Goal: Task Accomplishment & Management: Complete application form

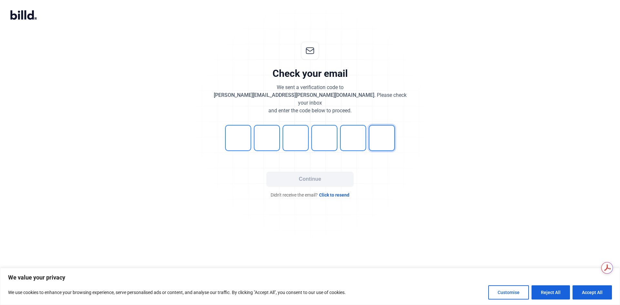
type input "4"
type input "9"
type input "4"
type input "3"
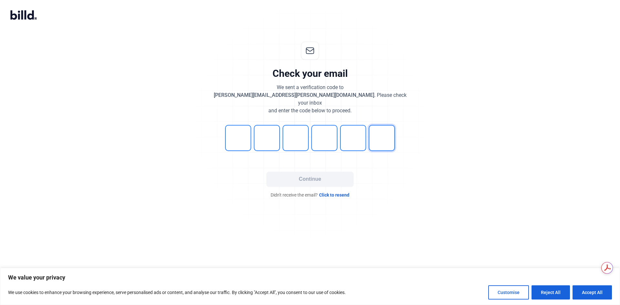
type input "4"
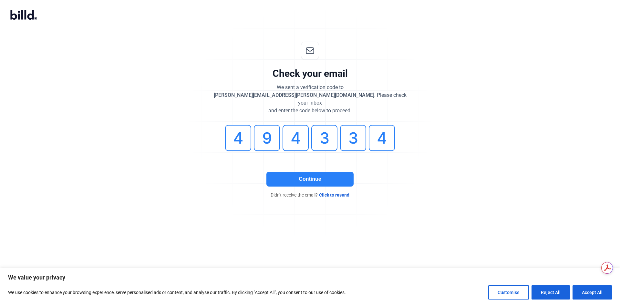
click at [315, 172] on button "Continue" at bounding box center [309, 179] width 87 height 15
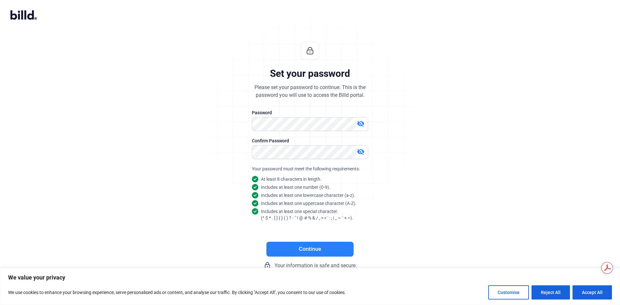
click at [310, 255] on button "Continue" at bounding box center [309, 249] width 87 height 15
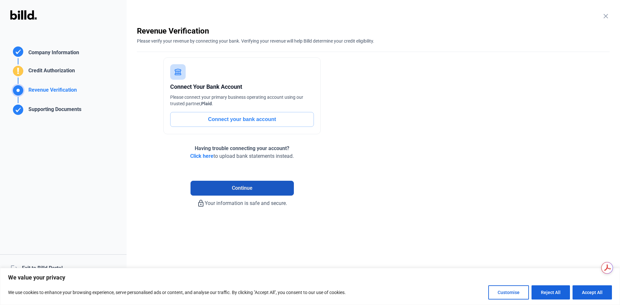
click at [249, 192] on button "Continue" at bounding box center [241, 188] width 103 height 15
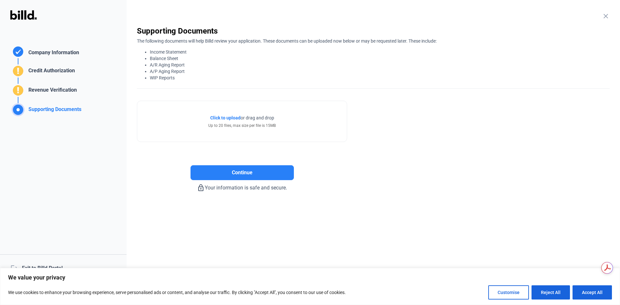
click at [47, 53] on div "Company Information" at bounding box center [52, 53] width 53 height 9
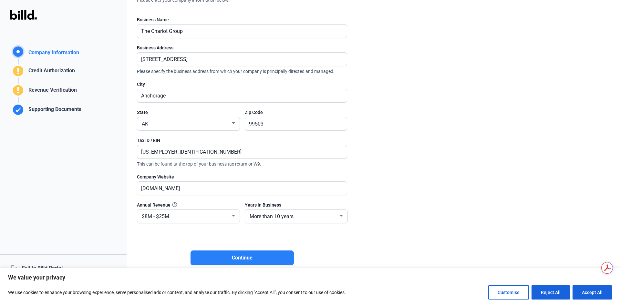
scroll to position [48, 0]
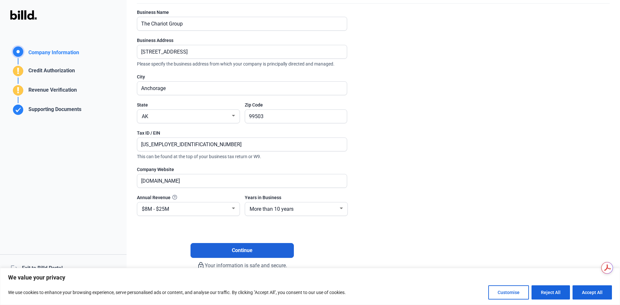
click at [236, 246] on button "Continue" at bounding box center [241, 250] width 103 height 15
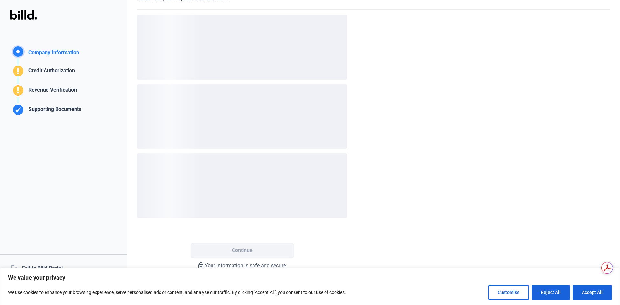
scroll to position [0, 0]
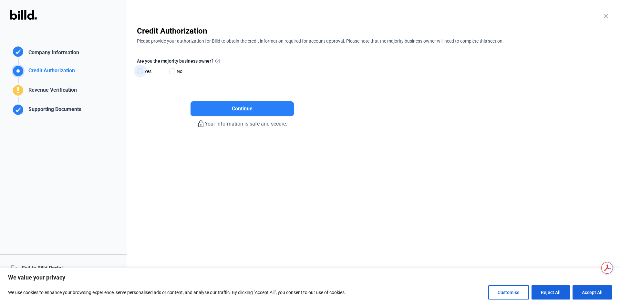
click at [140, 71] on span at bounding box center [140, 71] width 6 height 6
click at [140, 71] on input "Yes" at bounding box center [139, 71] width 5 height 5
radio input "true"
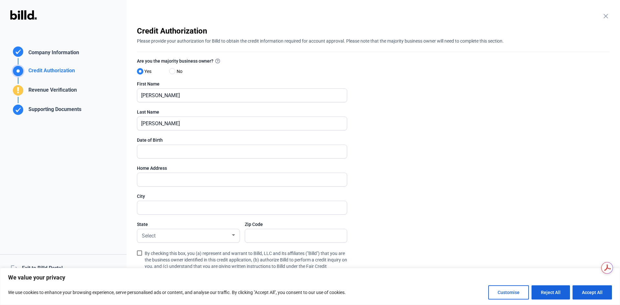
scroll to position [32, 0]
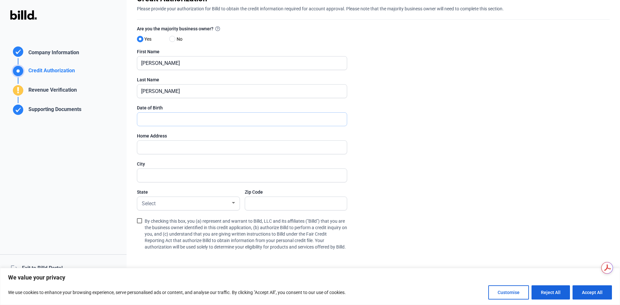
click at [275, 117] on input "text" at bounding box center [242, 119] width 210 height 13
type input "[DATE]"
click at [254, 149] on input "text" at bounding box center [242, 147] width 210 height 13
type input "[STREET_ADDRESS]"
type input "Anchorage"
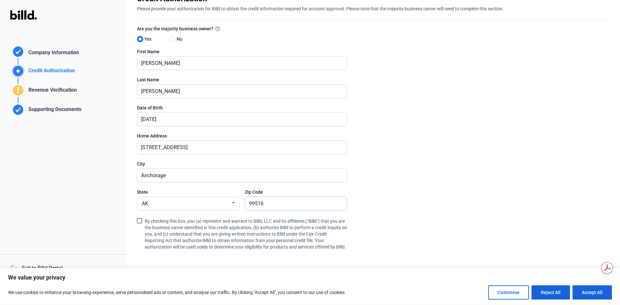
type input "99516"
click at [378, 143] on enrollment-step "close Credit Authorization Please provide your authorization for Billd to obtai…" at bounding box center [373, 150] width 473 height 313
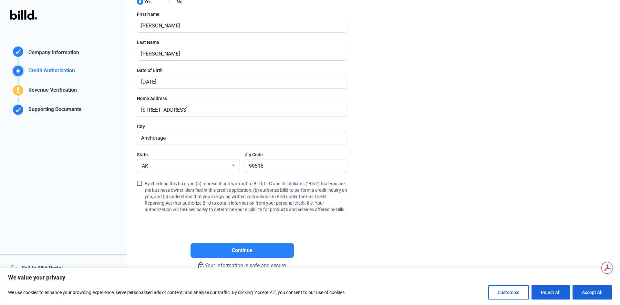
scroll to position [77, 0]
click at [139, 181] on span at bounding box center [139, 183] width 5 height 5
click at [0, 0] on input "By checking this box, you (a) represent and warrant to Billd, LLC and its affil…" at bounding box center [0, 0] width 0 height 0
click at [242, 255] on button "Continue" at bounding box center [241, 250] width 103 height 15
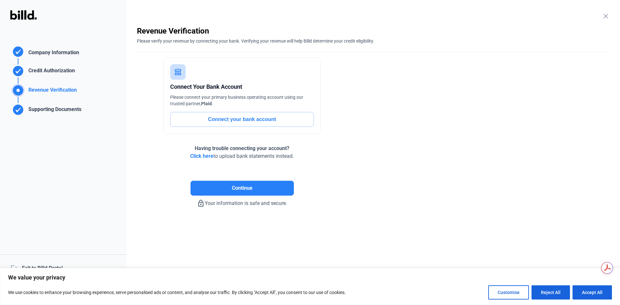
scroll to position [0, 0]
